Goal: Task Accomplishment & Management: Manage account settings

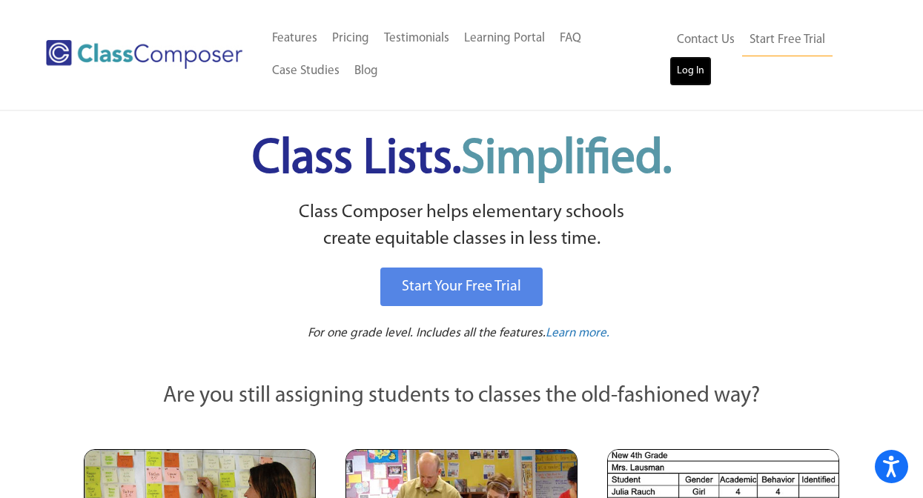
click at [681, 83] on link "Log In" at bounding box center [691, 71] width 42 height 30
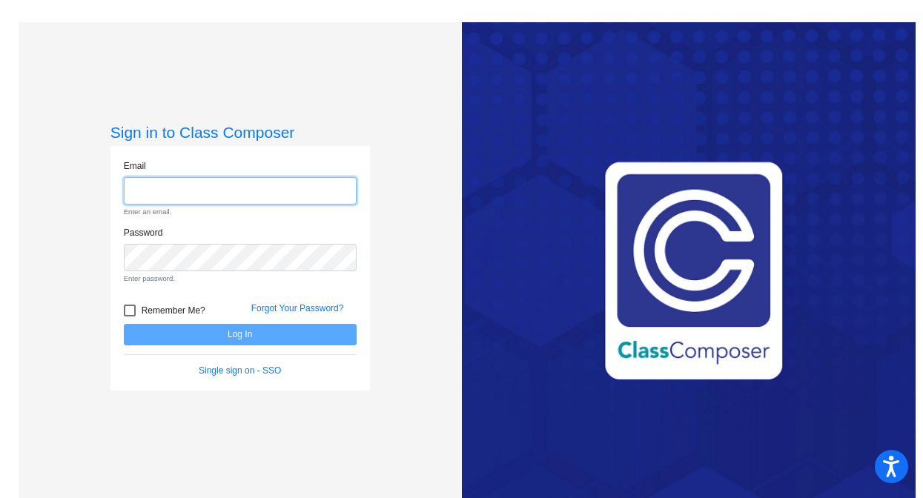
type input "[EMAIL_ADDRESS][DOMAIN_NAME]"
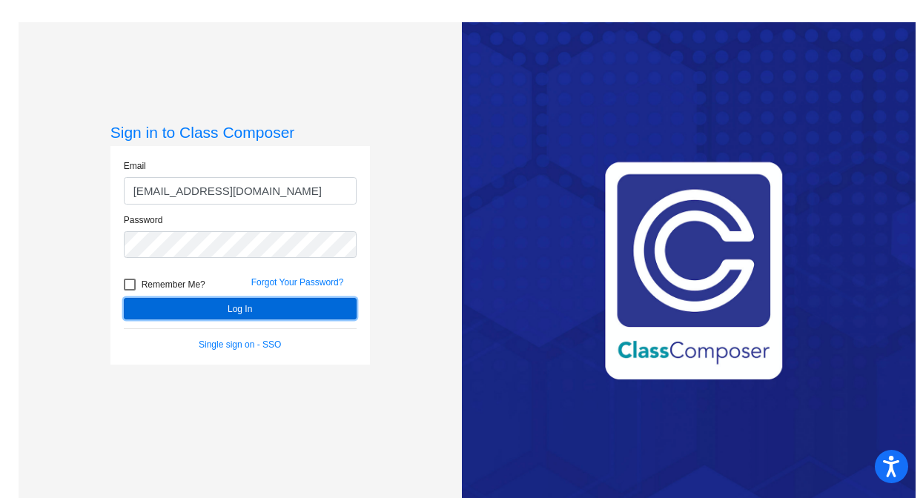
click at [261, 308] on button "Log In" at bounding box center [240, 309] width 233 height 22
